Goal: Transaction & Acquisition: Book appointment/travel/reservation

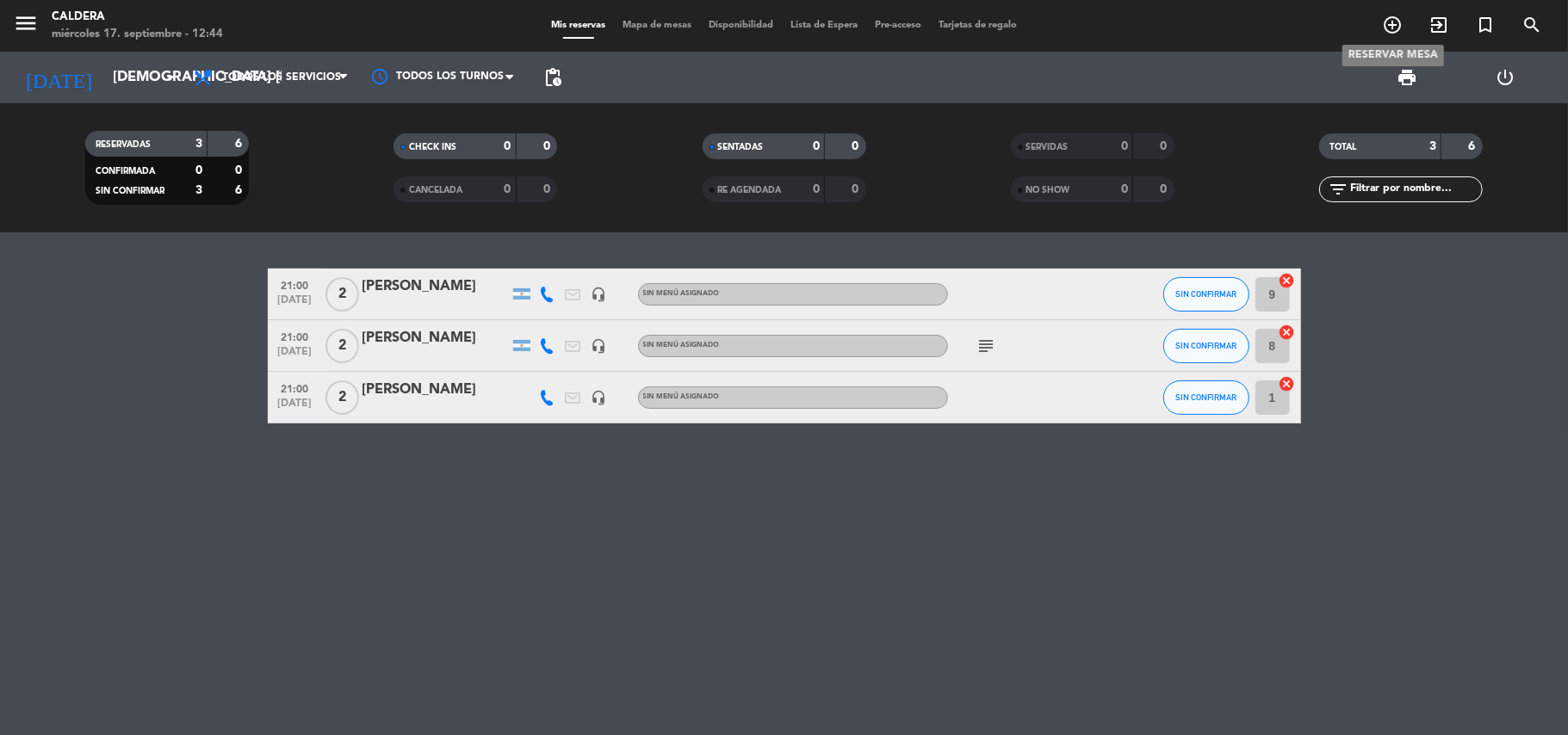
click at [1388, 21] on icon "add_circle_outline" at bounding box center [1391, 25] width 21 height 21
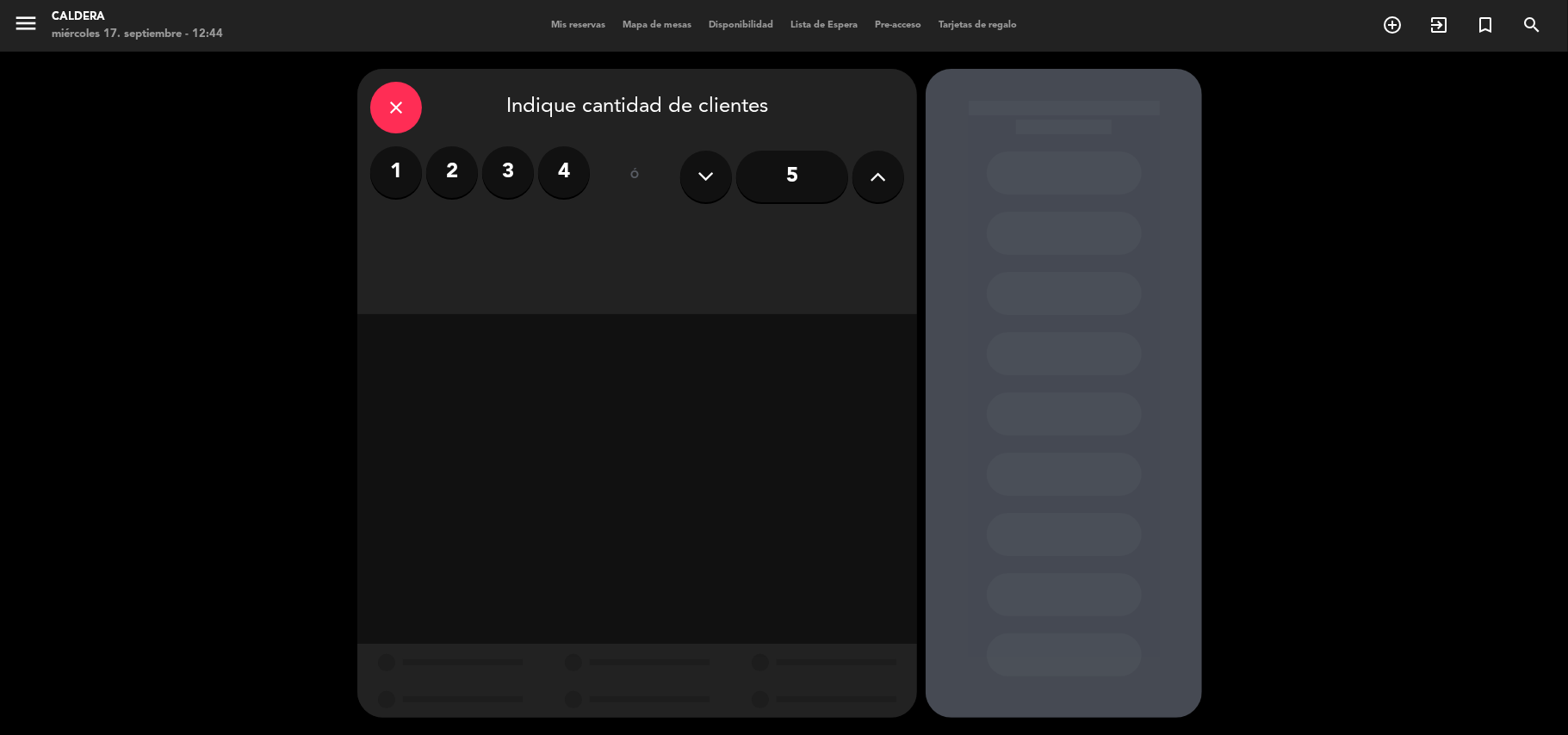
click at [440, 170] on label "2" at bounding box center [452, 173] width 52 height 52
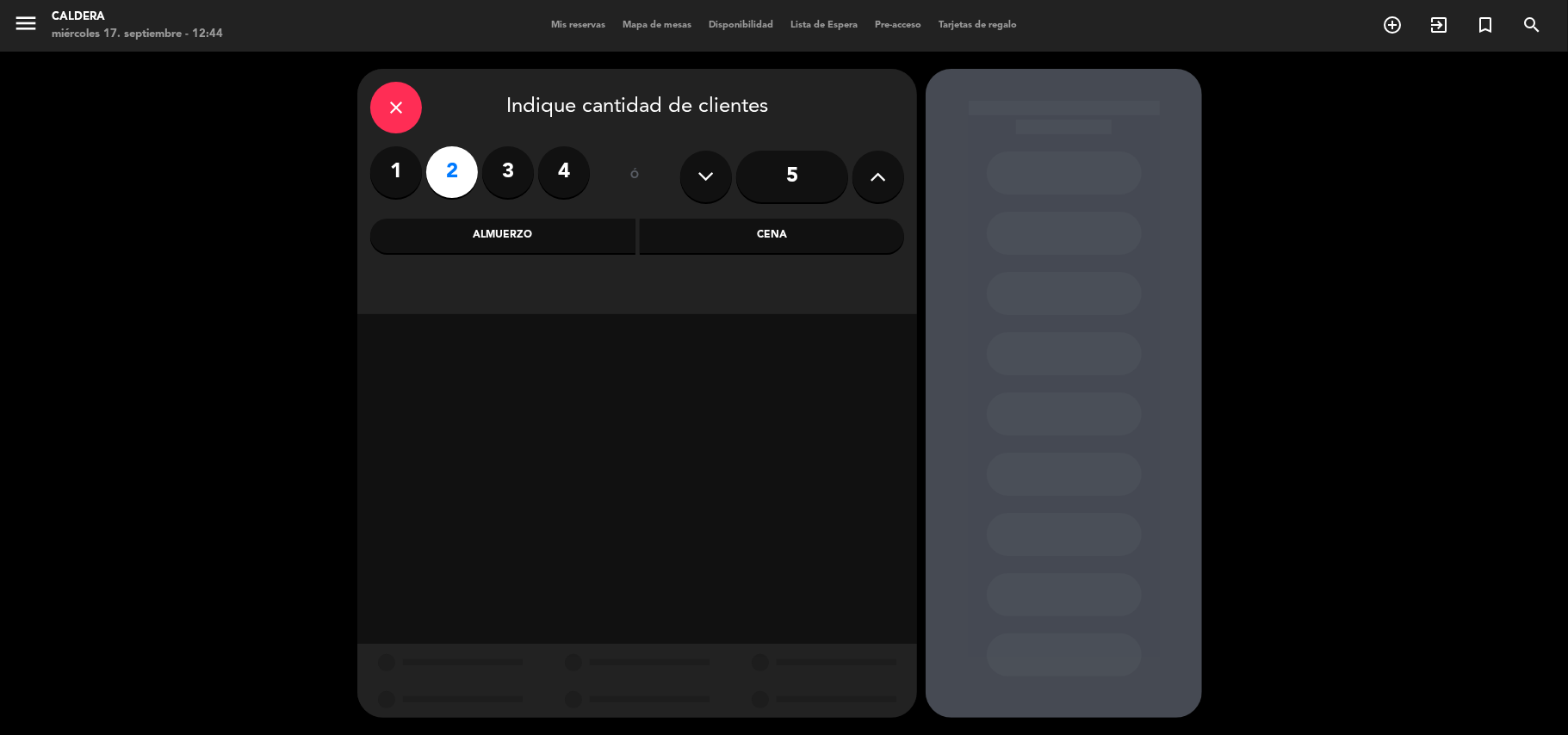
click at [789, 240] on div "Cena" at bounding box center [771, 236] width 265 height 34
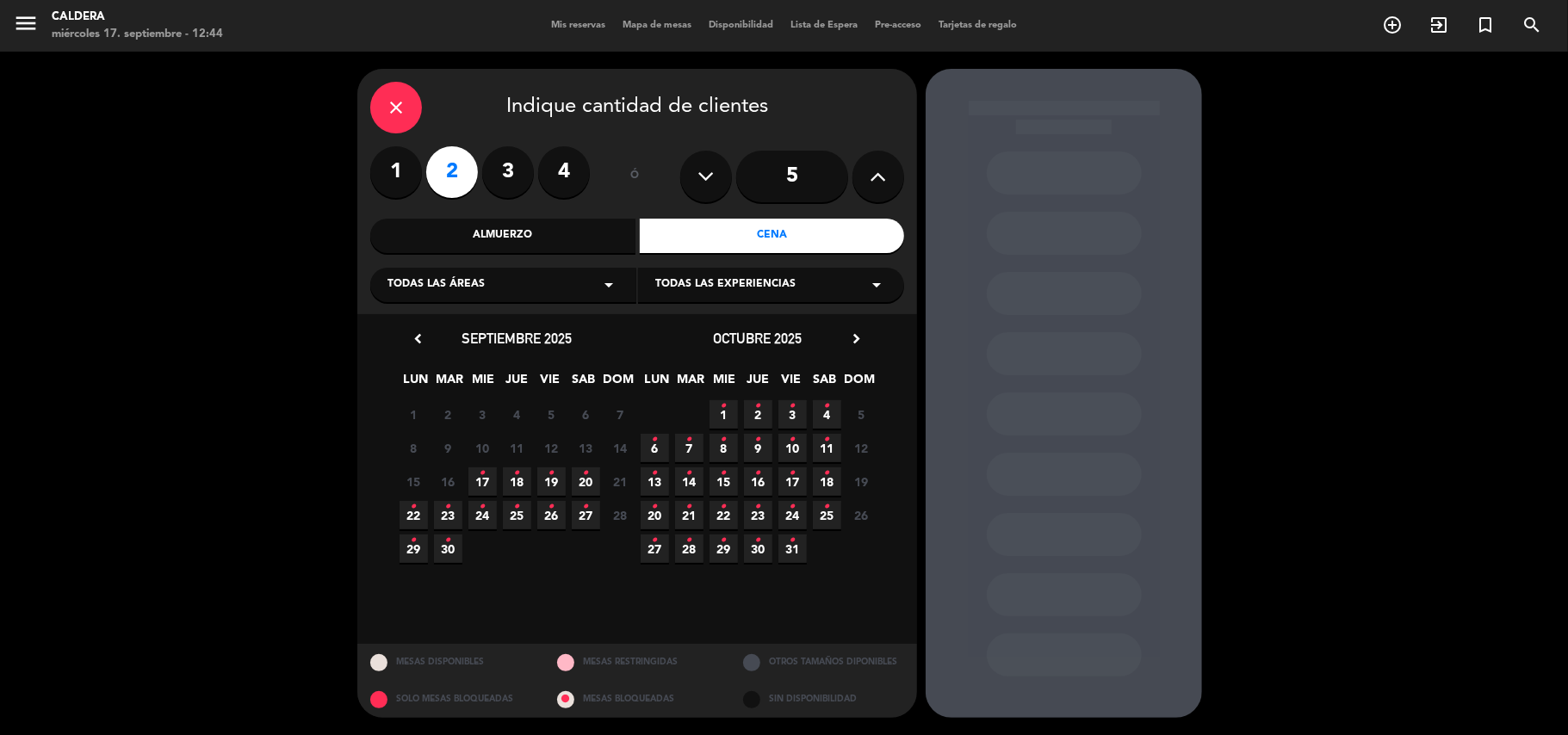
click at [509, 478] on span "18 •" at bounding box center [516, 481] width 28 height 28
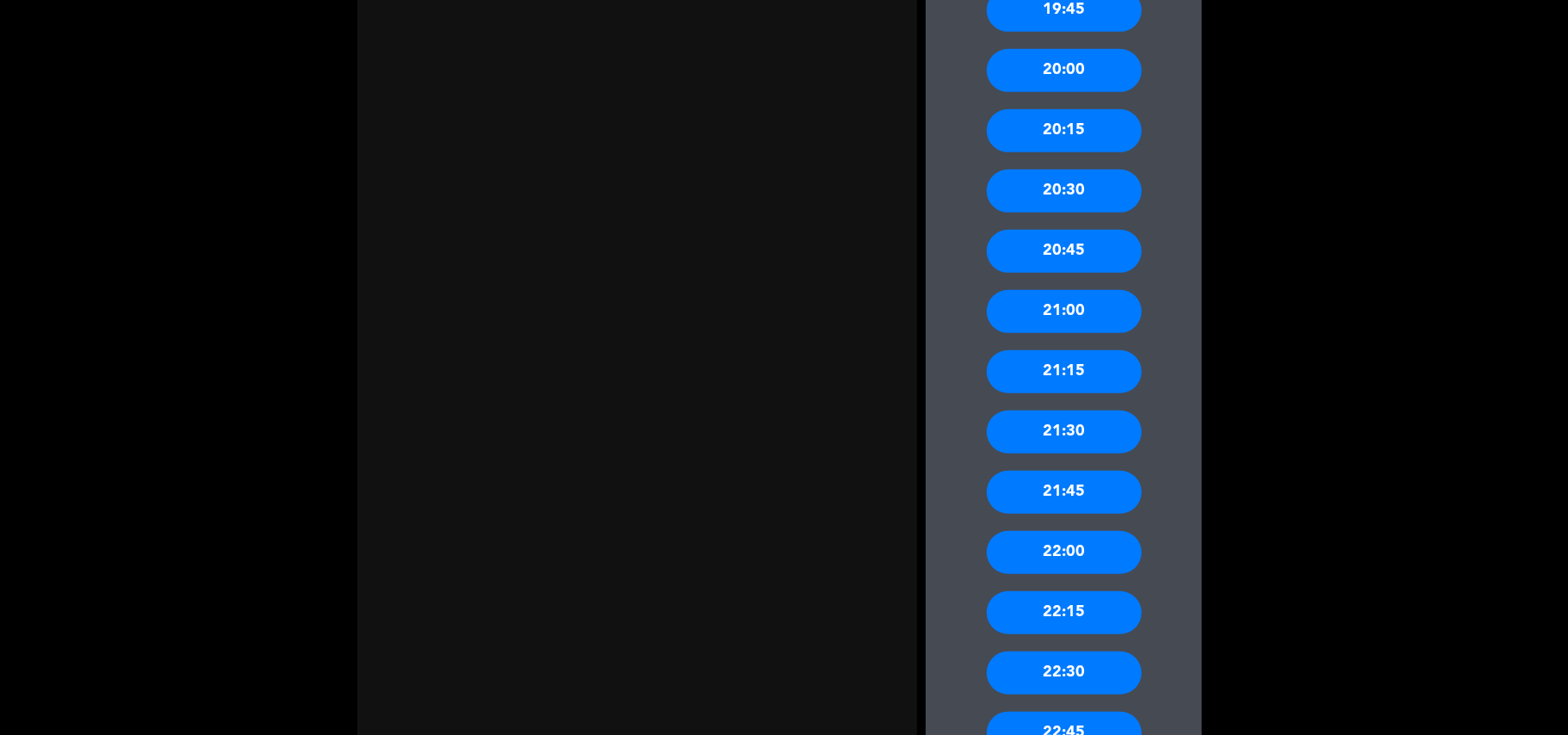
scroll to position [803, 0]
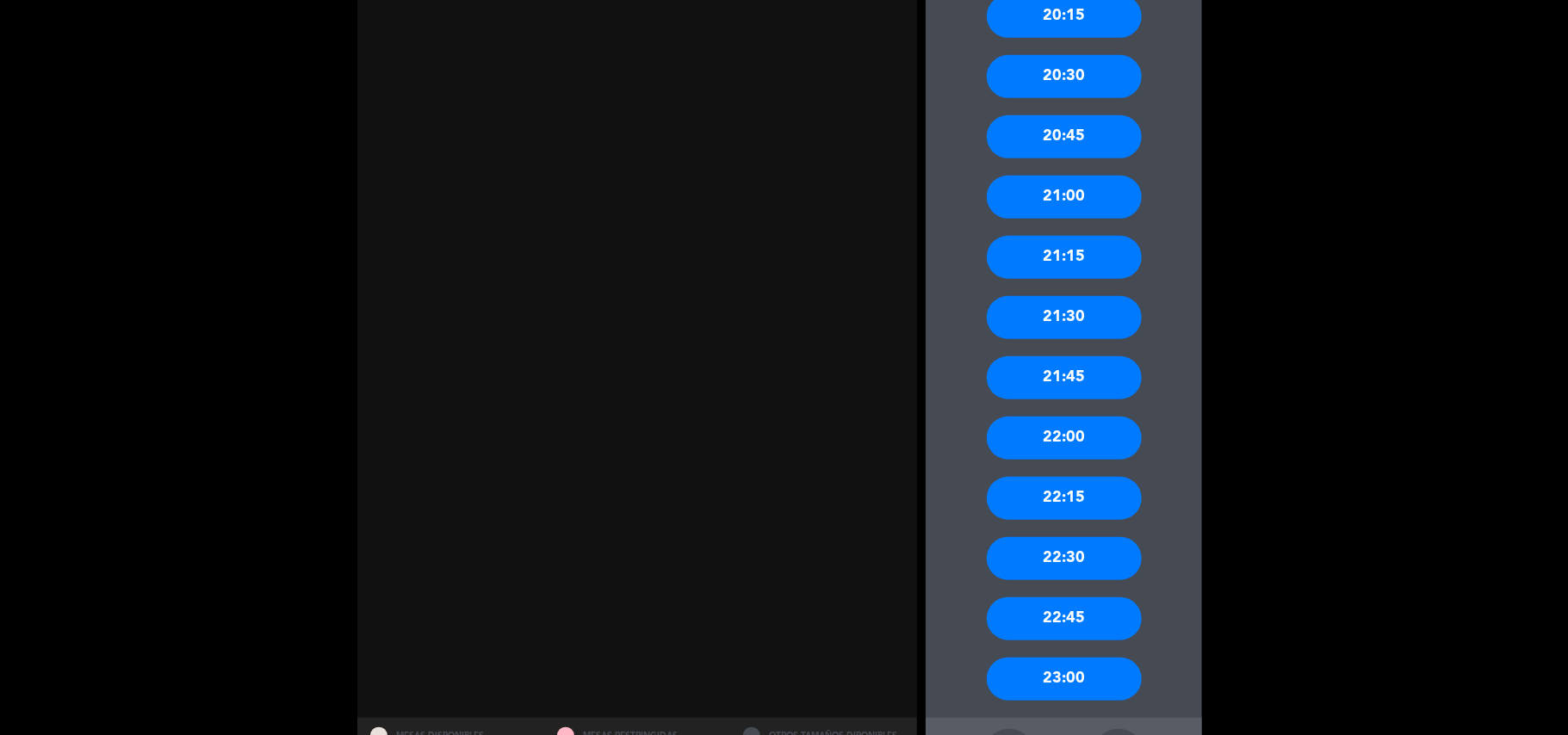
click at [1064, 195] on div "21:00" at bounding box center [1064, 197] width 155 height 43
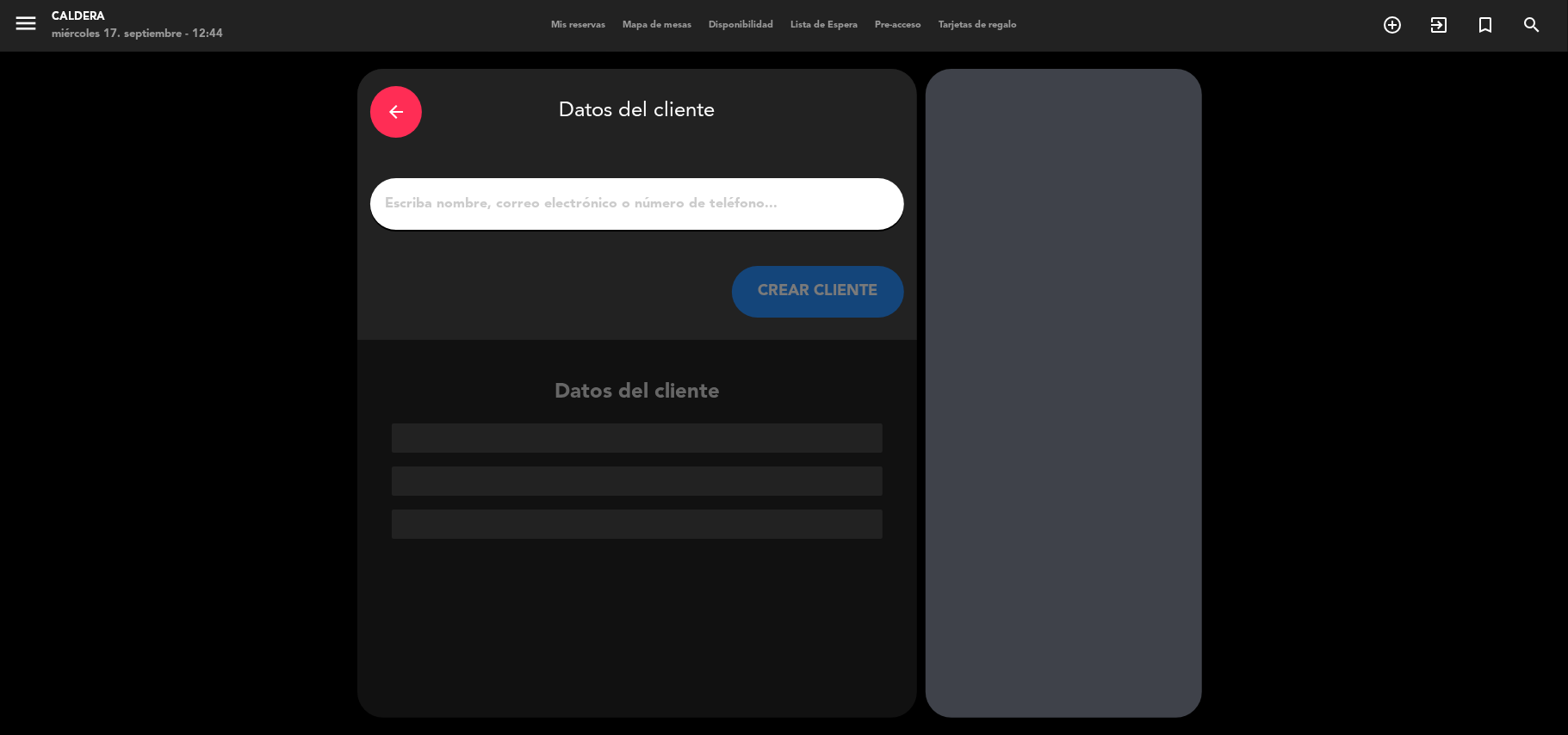
scroll to position [0, 0]
click at [501, 195] on input "1" at bounding box center [637, 204] width 508 height 24
click at [500, 194] on input "1" at bounding box center [637, 204] width 508 height 24
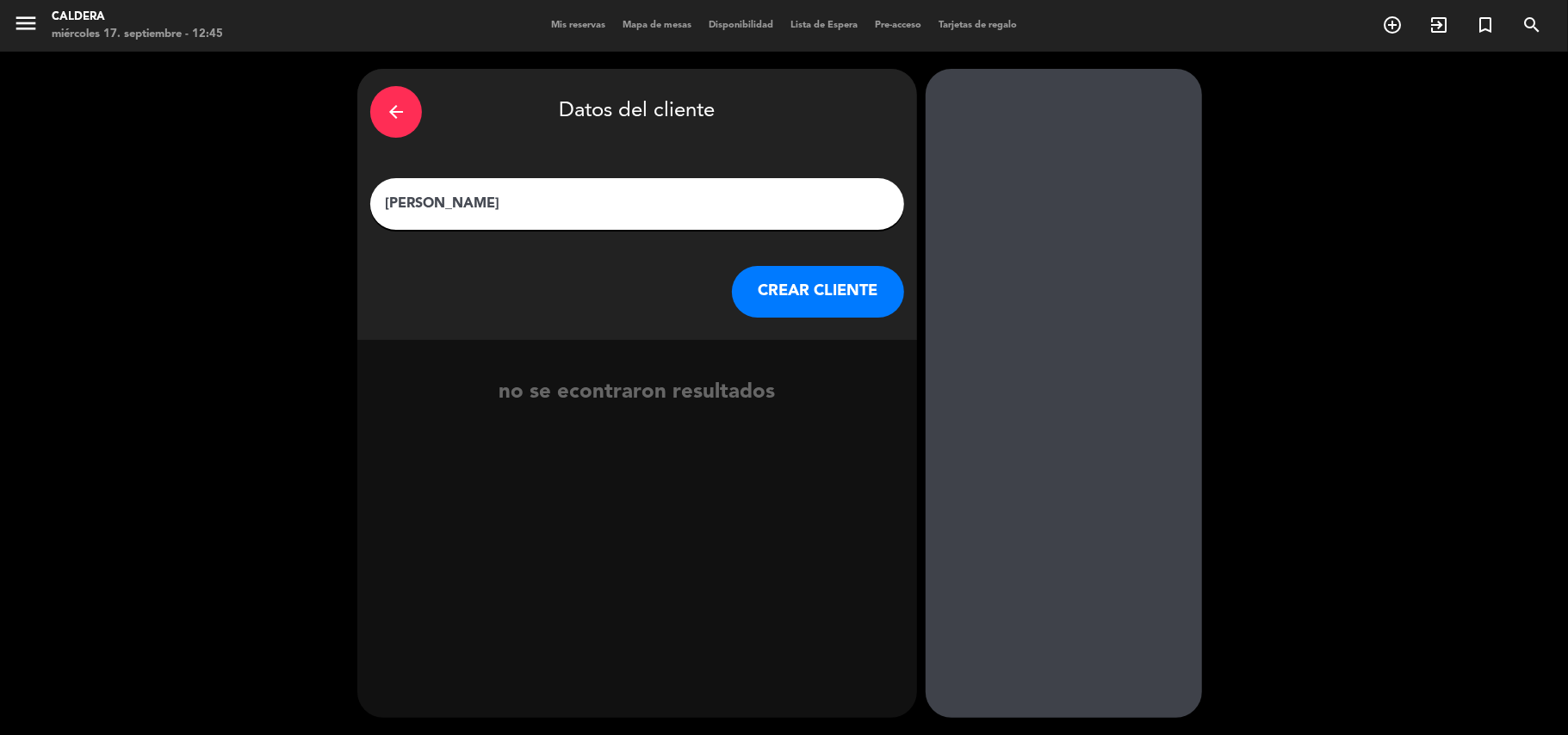
type input "[PERSON_NAME]"
click at [802, 295] on button "CREAR CLIENTE" at bounding box center [818, 292] width 172 height 52
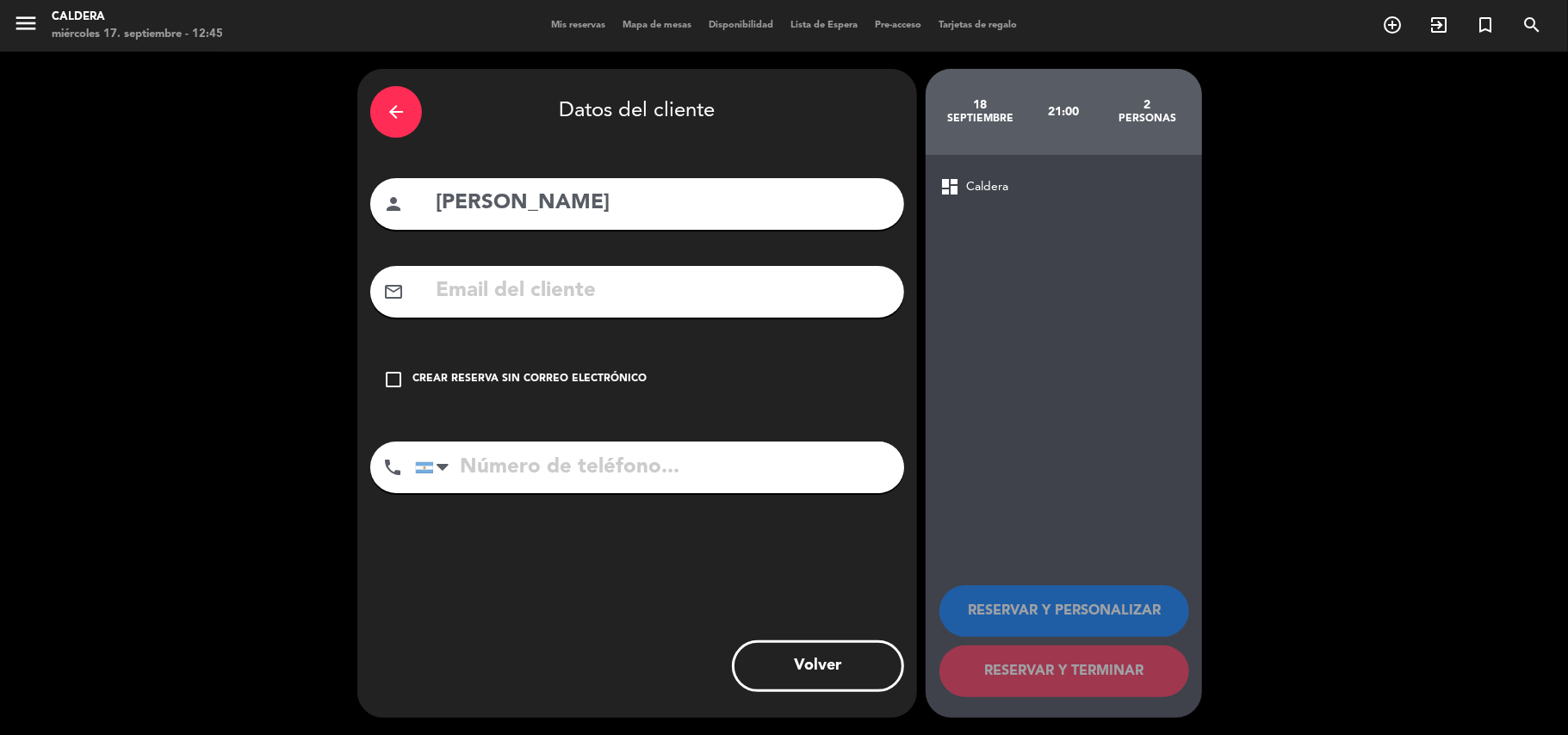
click at [524, 469] on input "tel" at bounding box center [659, 467] width 489 height 52
type input "1136496493"
click at [470, 377] on div "Crear reserva sin correo electrónico" at bounding box center [529, 378] width 234 height 17
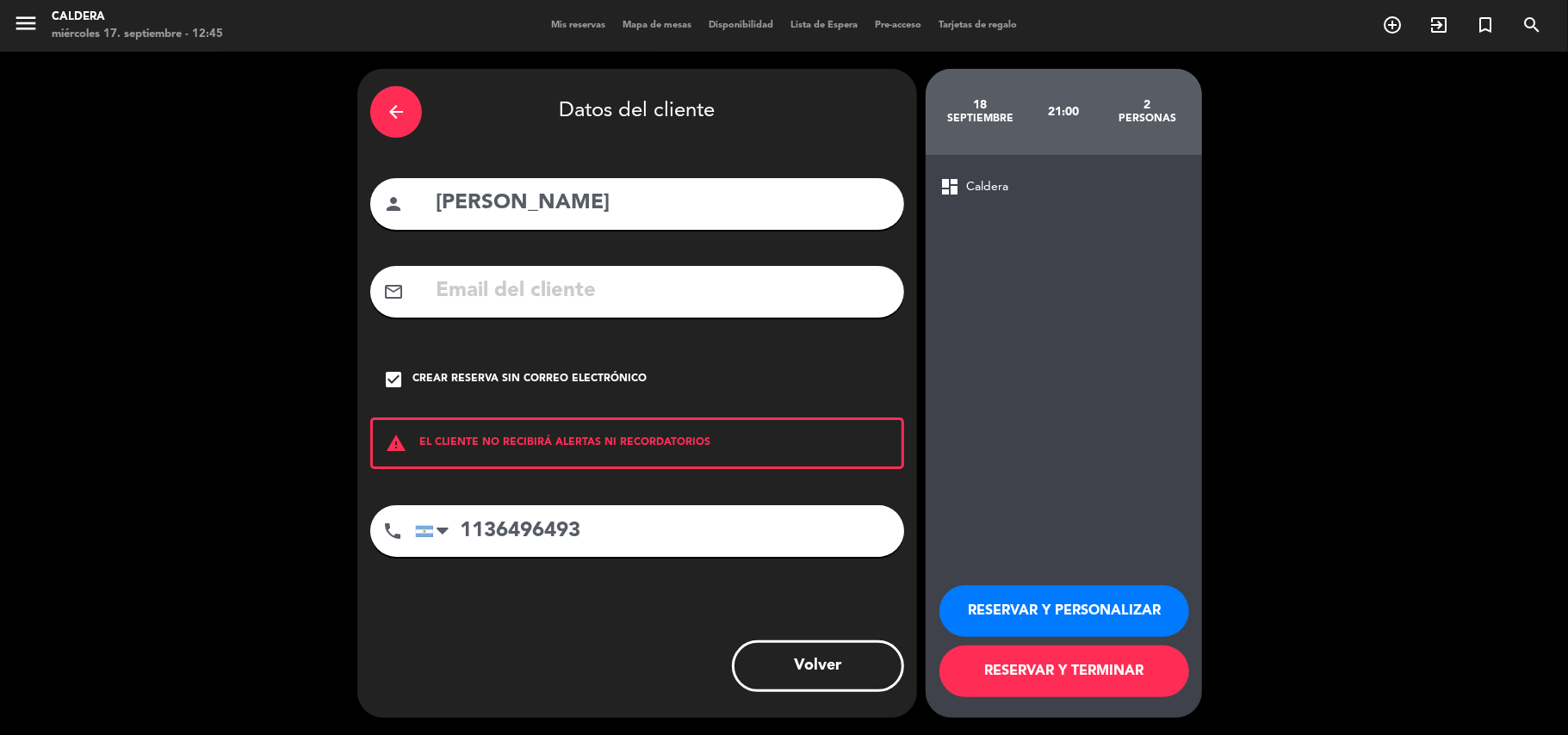
click at [980, 604] on button "RESERVAR Y PERSONALIZAR" at bounding box center [1064, 611] width 250 height 52
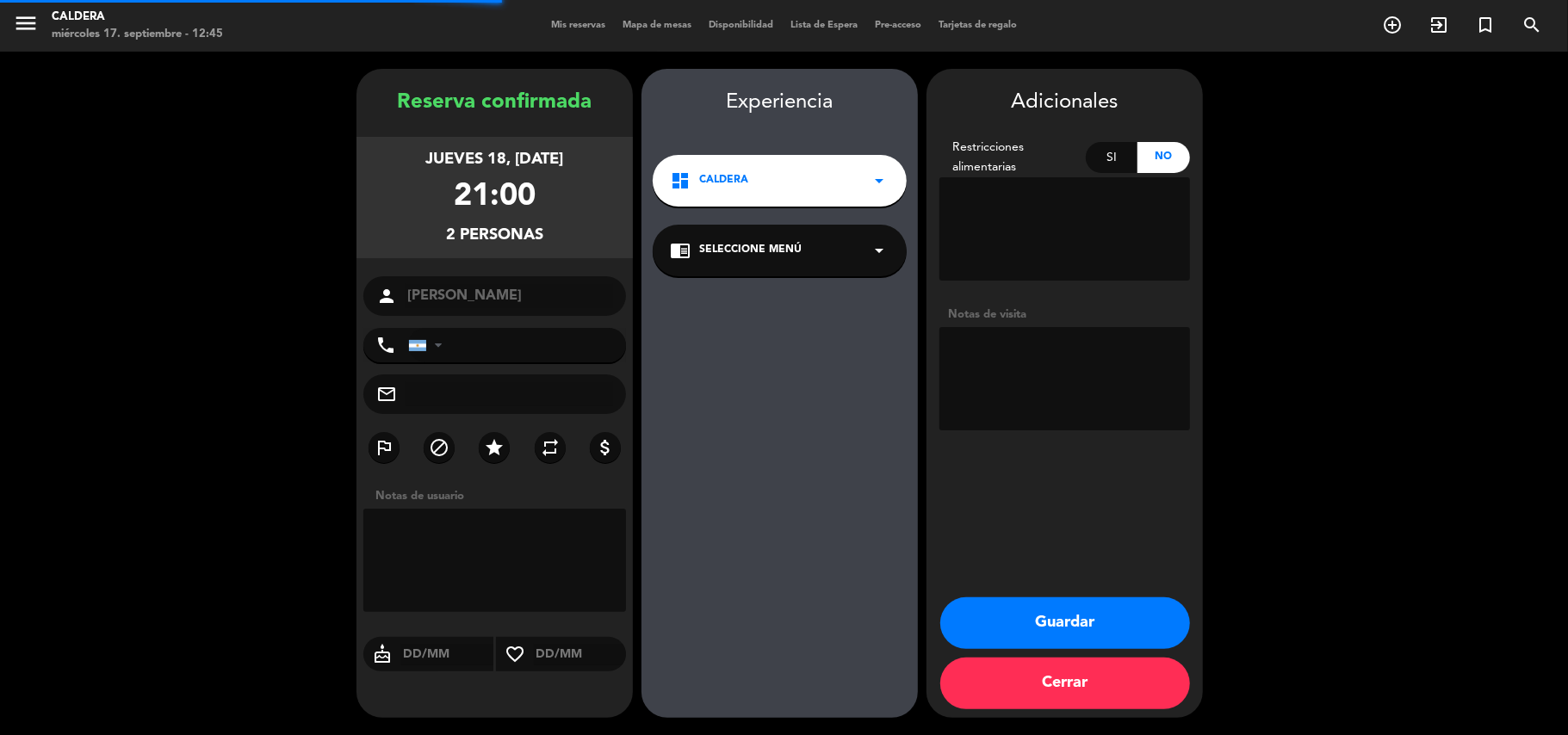
type input "[PHONE_NUMBER]"
click at [1003, 621] on button "Guardar" at bounding box center [1065, 623] width 250 height 52
